Goal: Task Accomplishment & Management: Use online tool/utility

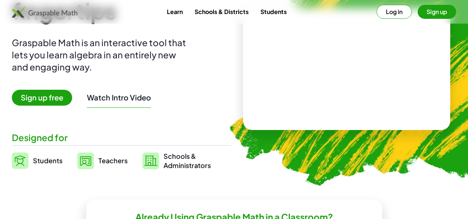
scroll to position [87, 0]
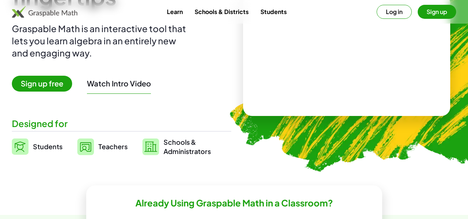
click at [122, 148] on span "Teachers" at bounding box center [112, 146] width 29 height 9
click at [94, 150] on img at bounding box center [85, 147] width 17 height 17
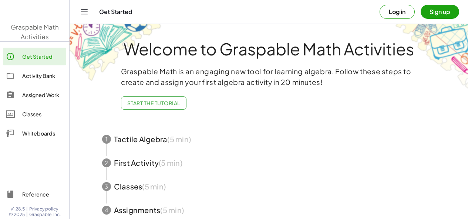
click at [100, 129] on span "button" at bounding box center [268, 140] width 351 height 24
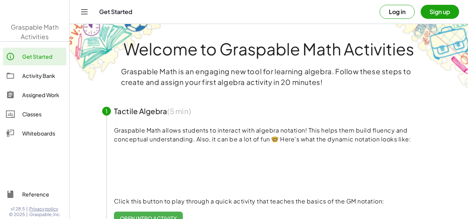
click at [35, 137] on div "Whiteboards" at bounding box center [42, 133] width 41 height 9
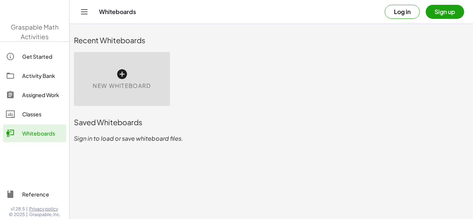
click at [119, 80] on icon at bounding box center [122, 74] width 12 height 12
